Goal: Task Accomplishment & Management: Use online tool/utility

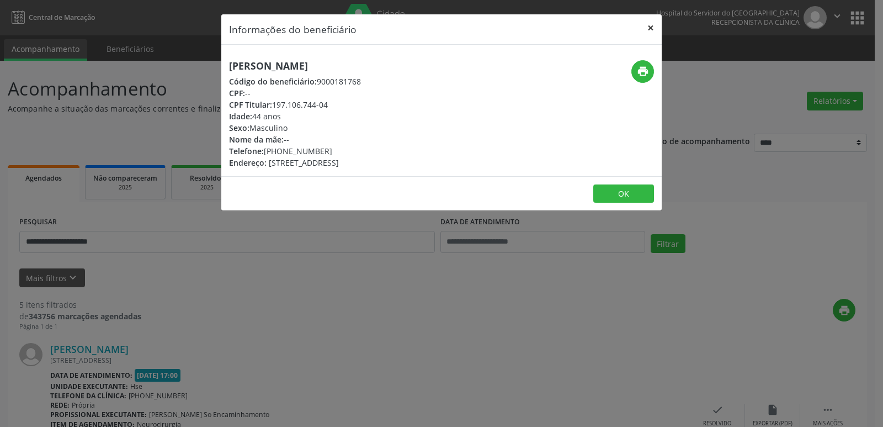
click at [649, 32] on button "×" at bounding box center [651, 27] width 22 height 27
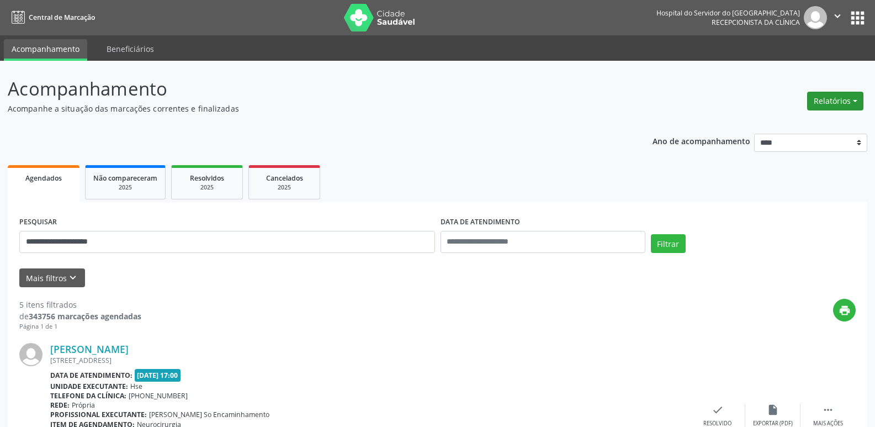
click at [832, 105] on button "Relatórios" at bounding box center [835, 101] width 56 height 19
click at [820, 124] on link "Agendamentos" at bounding box center [804, 124] width 119 height 15
select select "*"
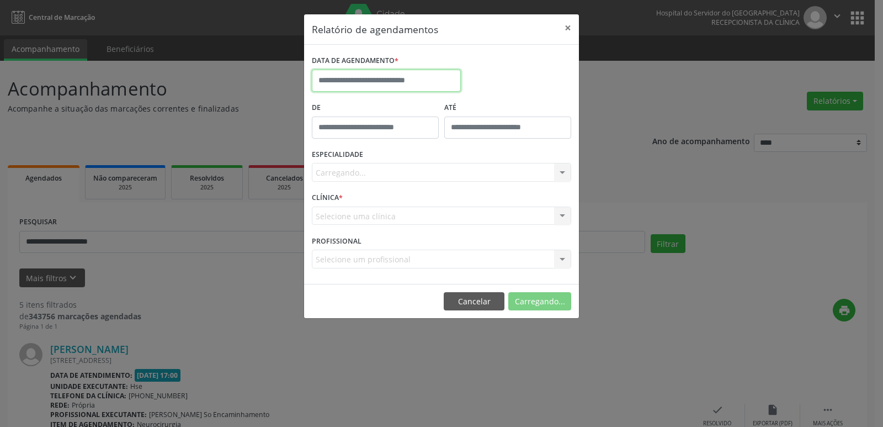
click at [363, 74] on input "text" at bounding box center [386, 81] width 149 height 22
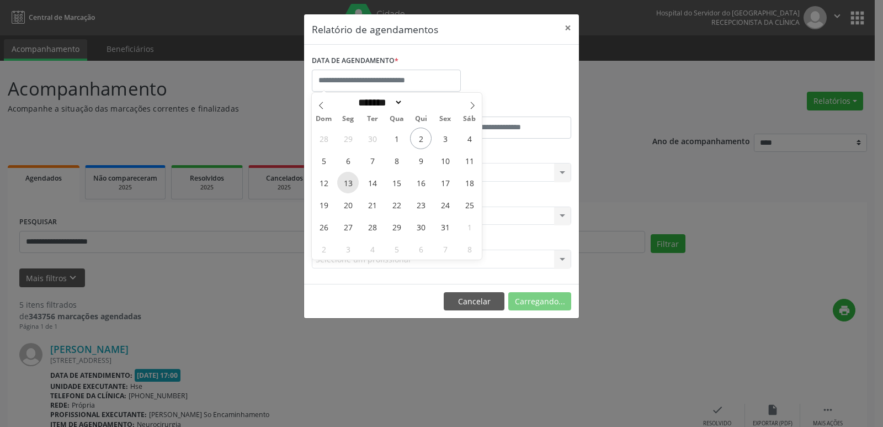
click at [349, 188] on span "13" at bounding box center [348, 183] width 22 height 22
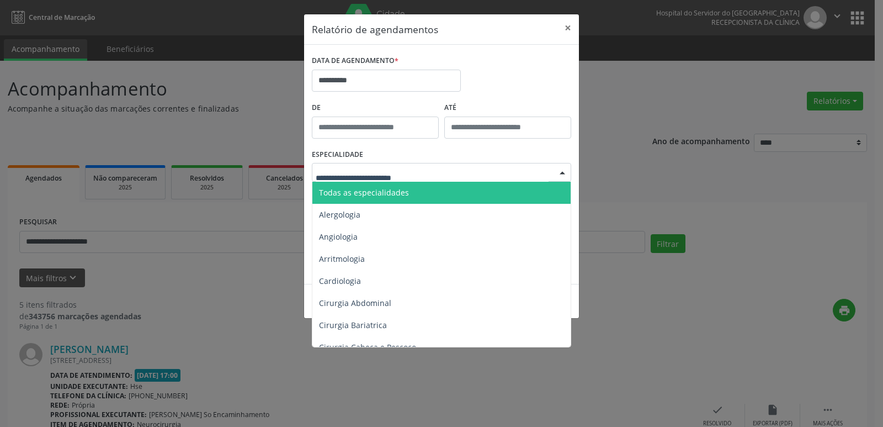
click at [386, 194] on span "Todas as especialidades" at bounding box center [364, 192] width 90 height 10
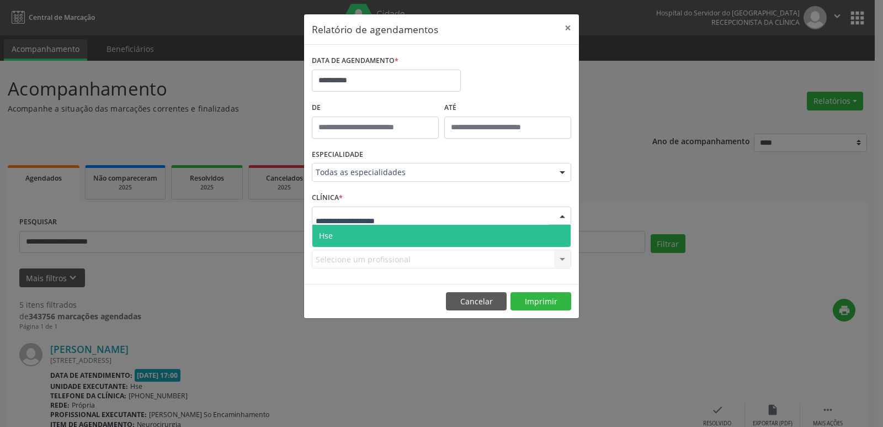
click at [364, 241] on span "Hse" at bounding box center [441, 236] width 258 height 22
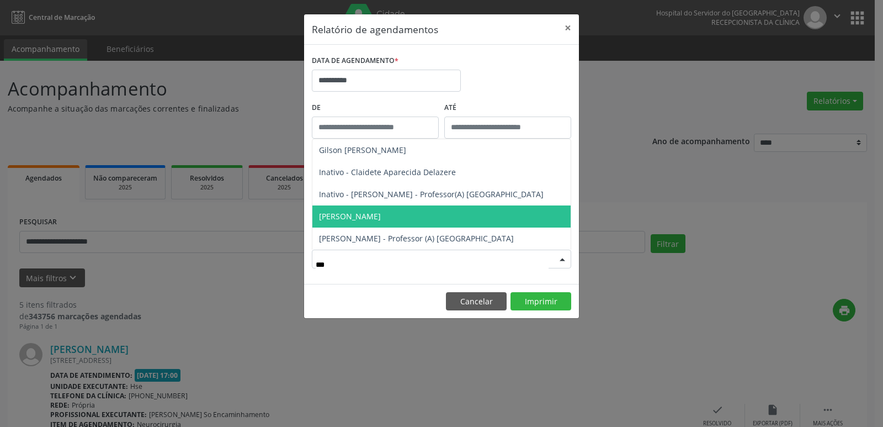
type input "****"
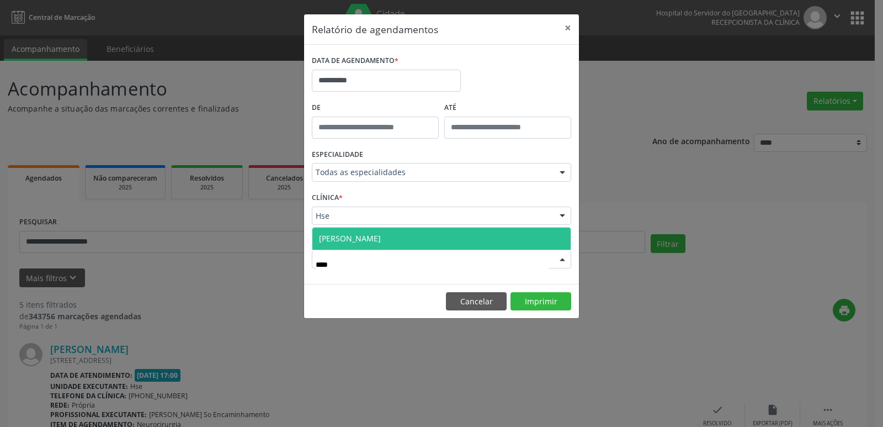
click at [363, 240] on span "[PERSON_NAME]" at bounding box center [350, 238] width 62 height 10
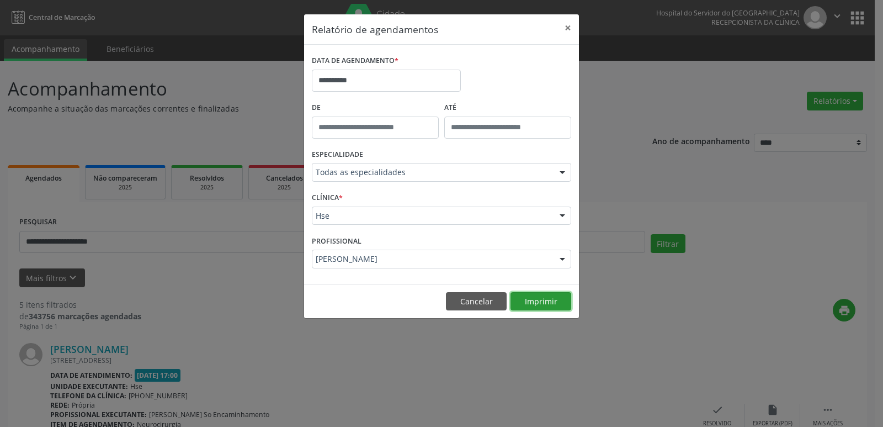
click at [536, 301] on button "Imprimir" at bounding box center [540, 301] width 61 height 19
